Goal: Find specific page/section: Find specific page/section

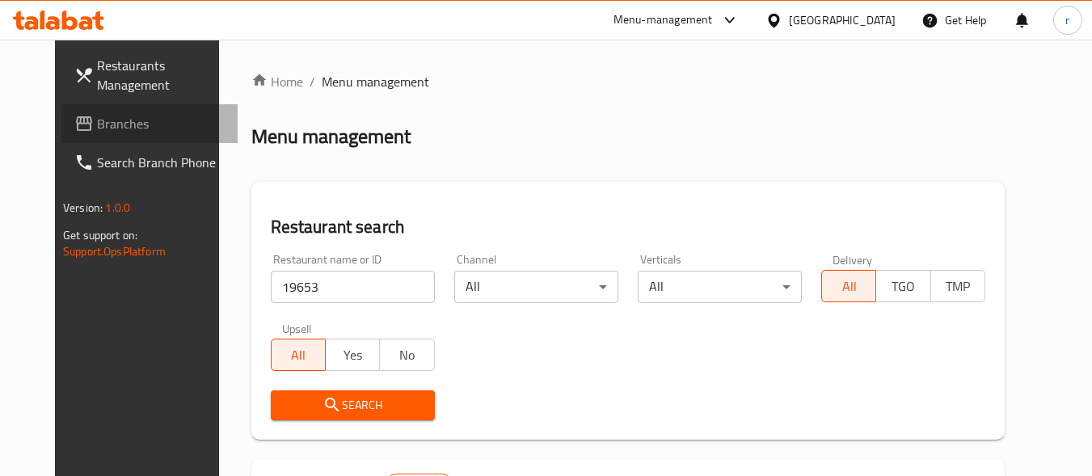
click at [97, 119] on span "Branches" at bounding box center [161, 123] width 128 height 19
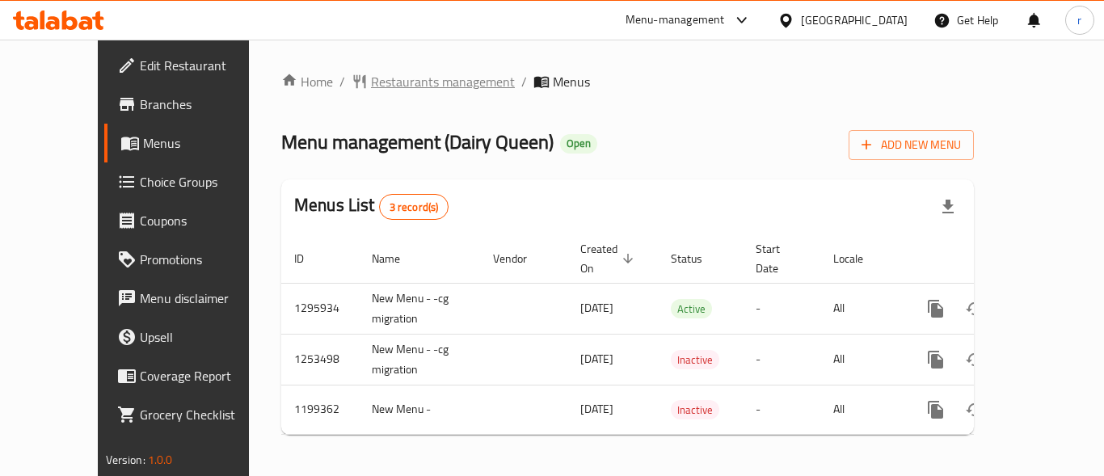
click at [371, 77] on span "Restaurants management" at bounding box center [443, 81] width 144 height 19
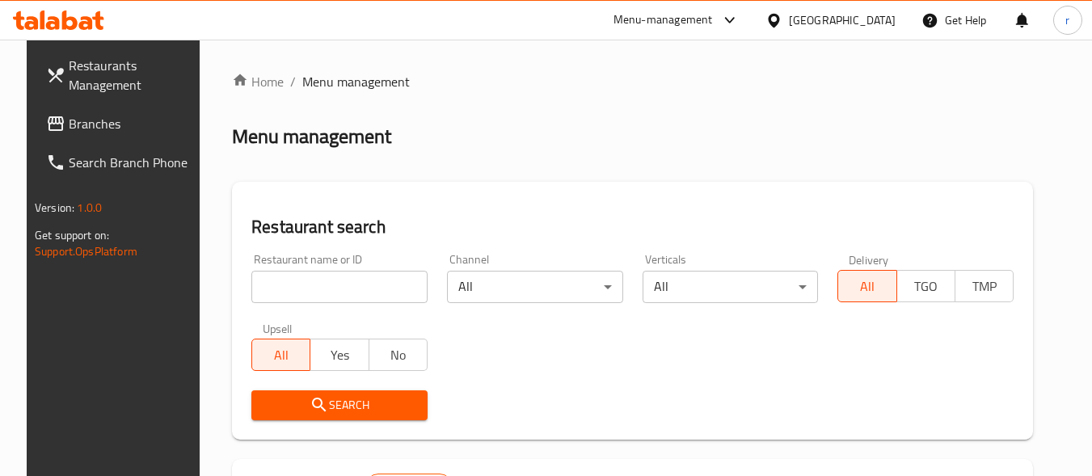
click at [305, 285] on input "search" at bounding box center [339, 287] width 176 height 32
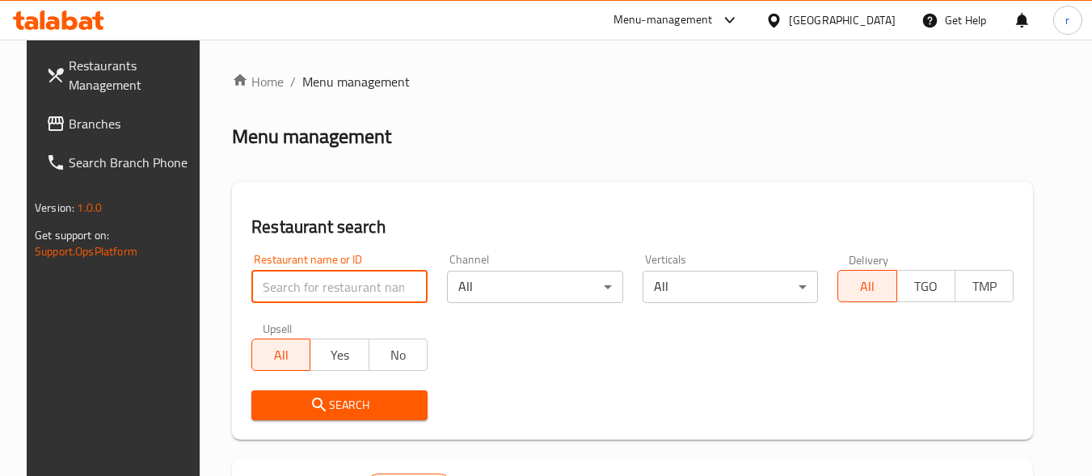
paste input "3417"
type input "3417"
click at [527, 182] on div "Restaurant search Restaurant name or ID 3417 Restaurant name or ID Channel All …" at bounding box center [632, 311] width 801 height 258
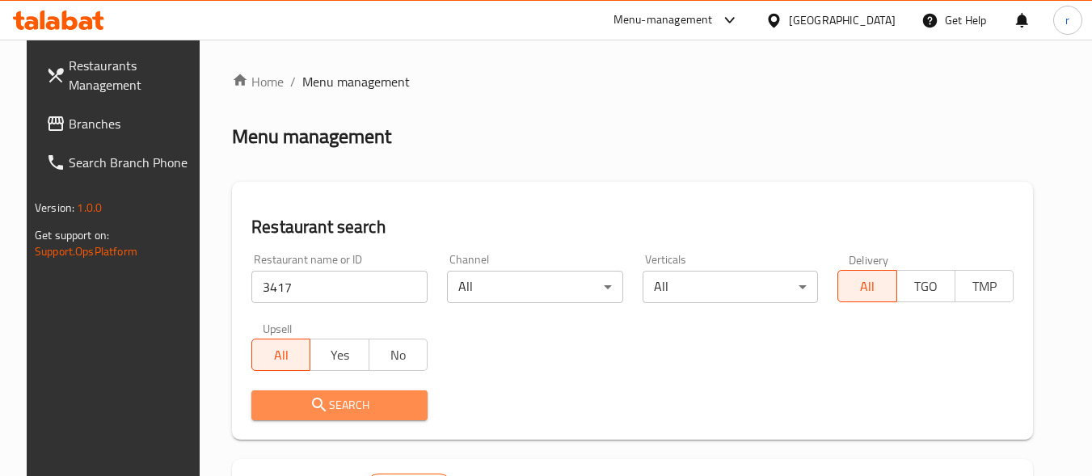
click at [315, 410] on icon "submit" at bounding box center [319, 404] width 19 height 19
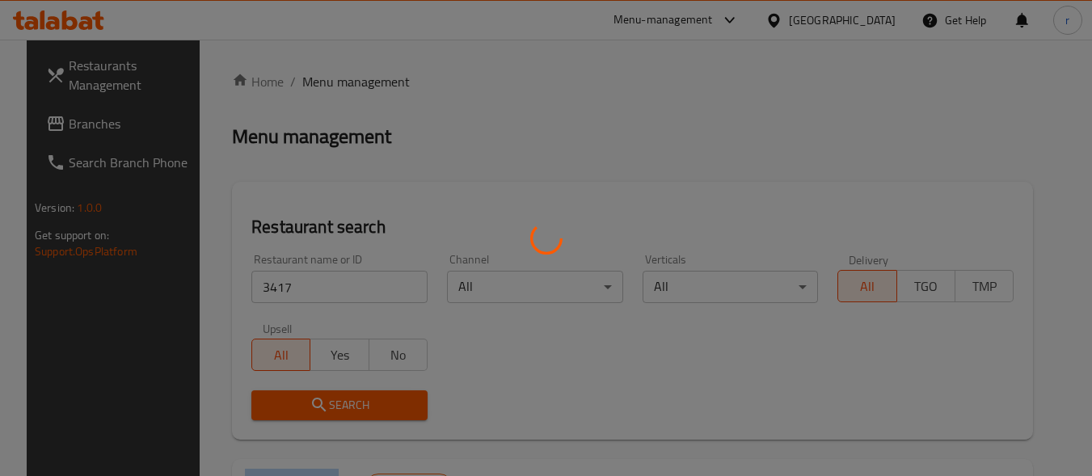
click at [315, 410] on div at bounding box center [546, 238] width 1092 height 476
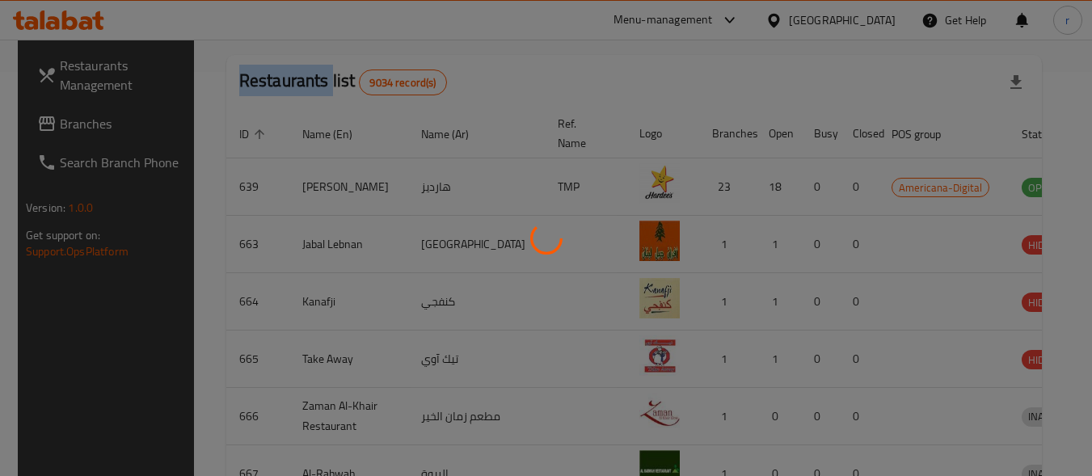
scroll to position [231, 0]
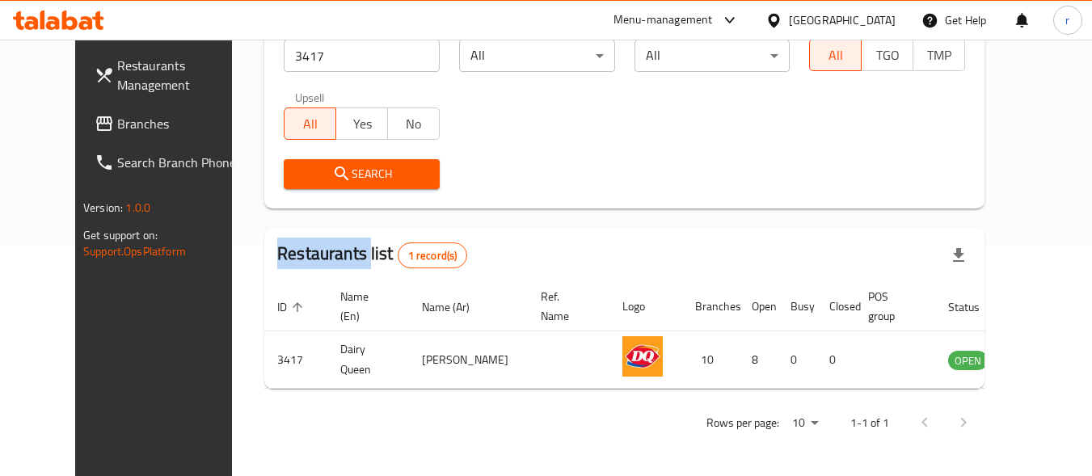
click at [117, 120] on span "Branches" at bounding box center [181, 123] width 128 height 19
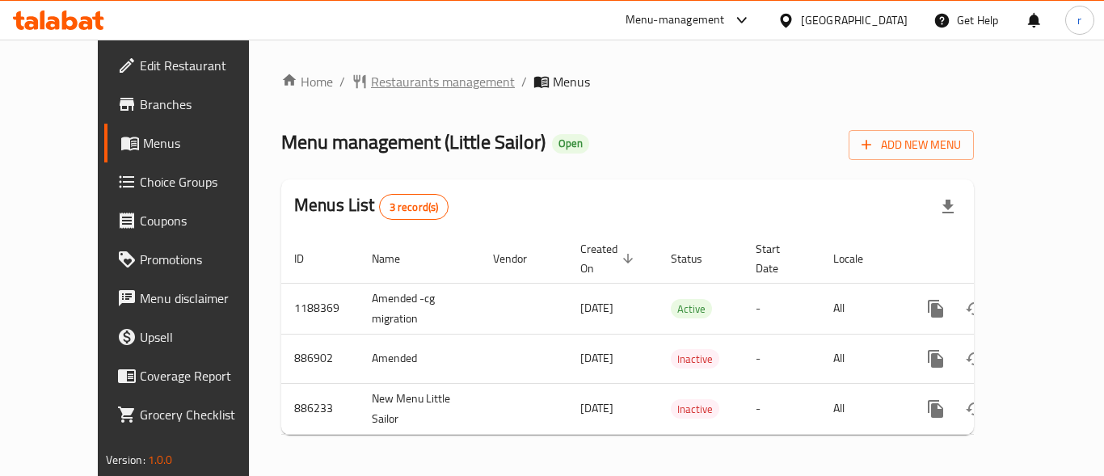
click at [377, 91] on span "Restaurants management" at bounding box center [443, 81] width 144 height 19
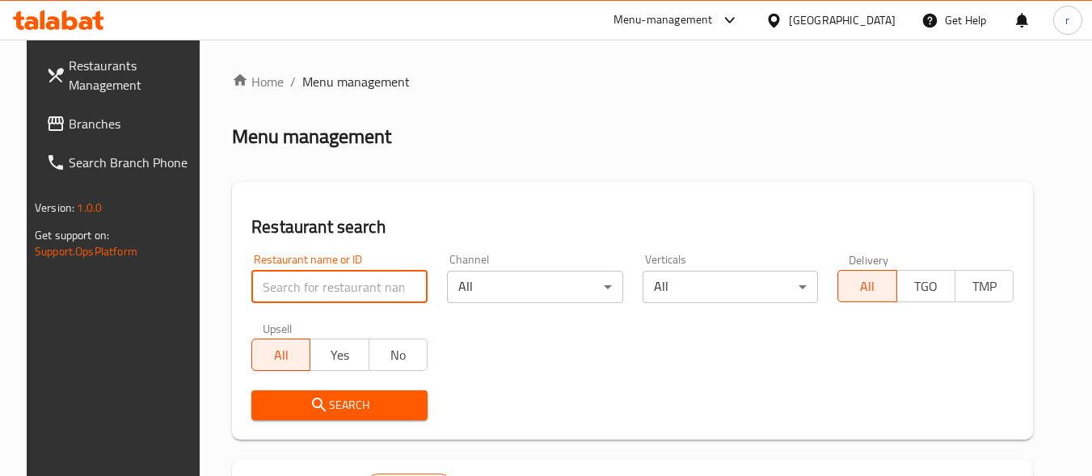
click at [306, 275] on input "search" at bounding box center [339, 287] width 176 height 32
paste input "2945"
type input "2945"
click at [526, 193] on div "Restaurant search Restaurant name or ID 2945 Restaurant name or ID Channel All …" at bounding box center [632, 311] width 801 height 258
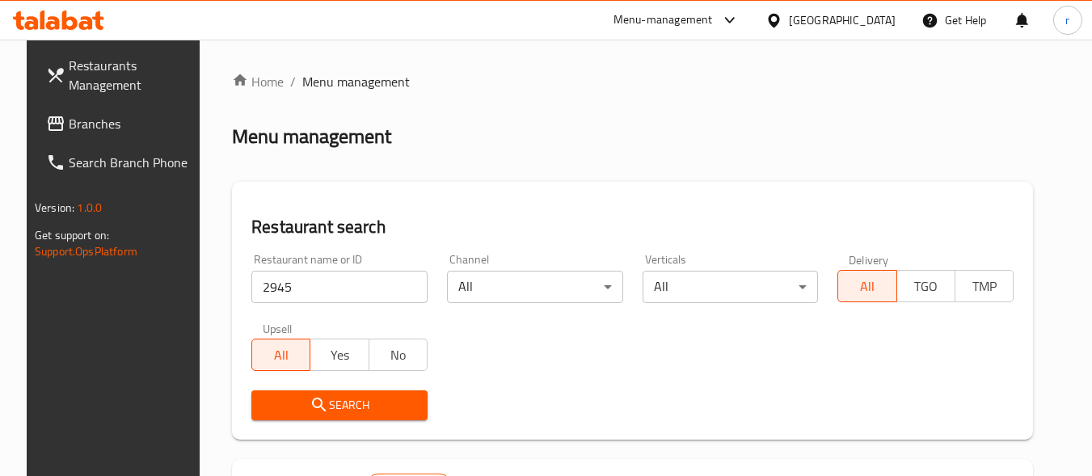
click at [310, 400] on icon "submit" at bounding box center [319, 404] width 19 height 19
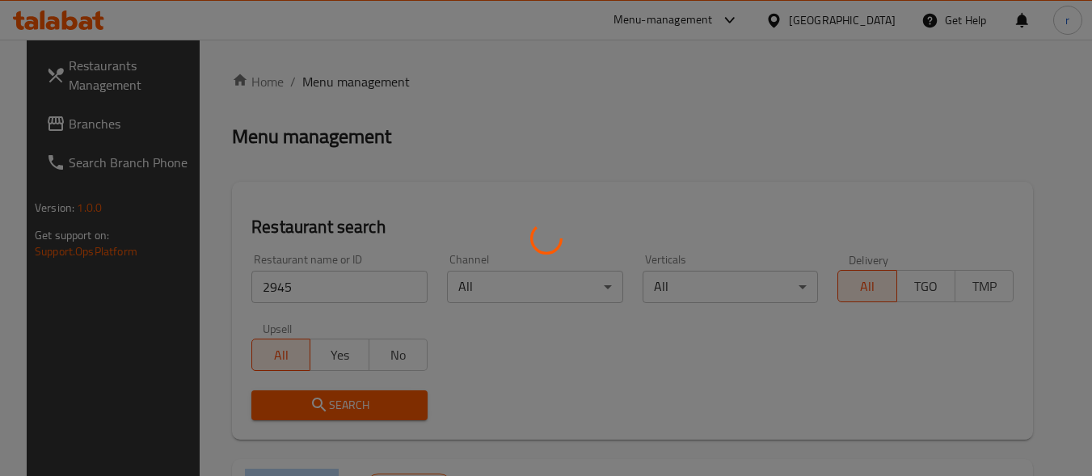
click at [310, 400] on div at bounding box center [546, 238] width 1092 height 476
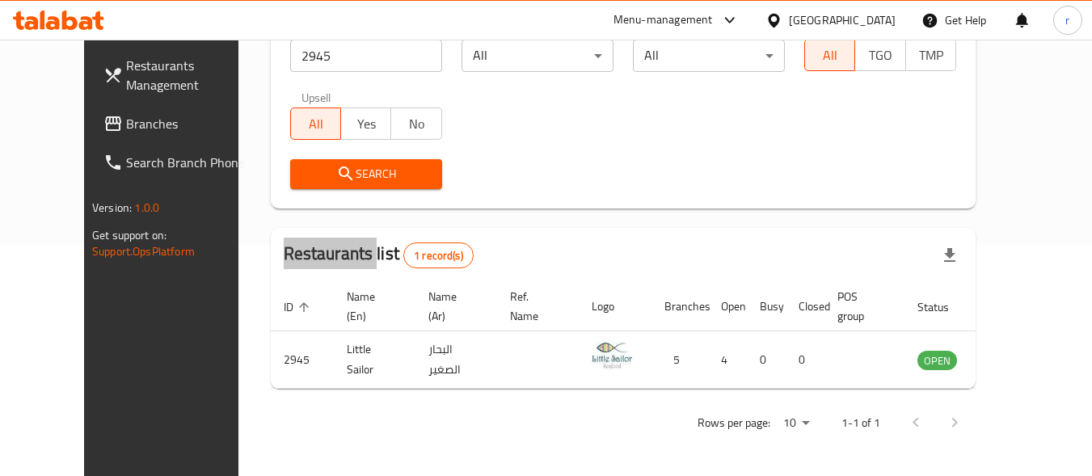
scroll to position [231, 0]
